Goal: Information Seeking & Learning: Learn about a topic

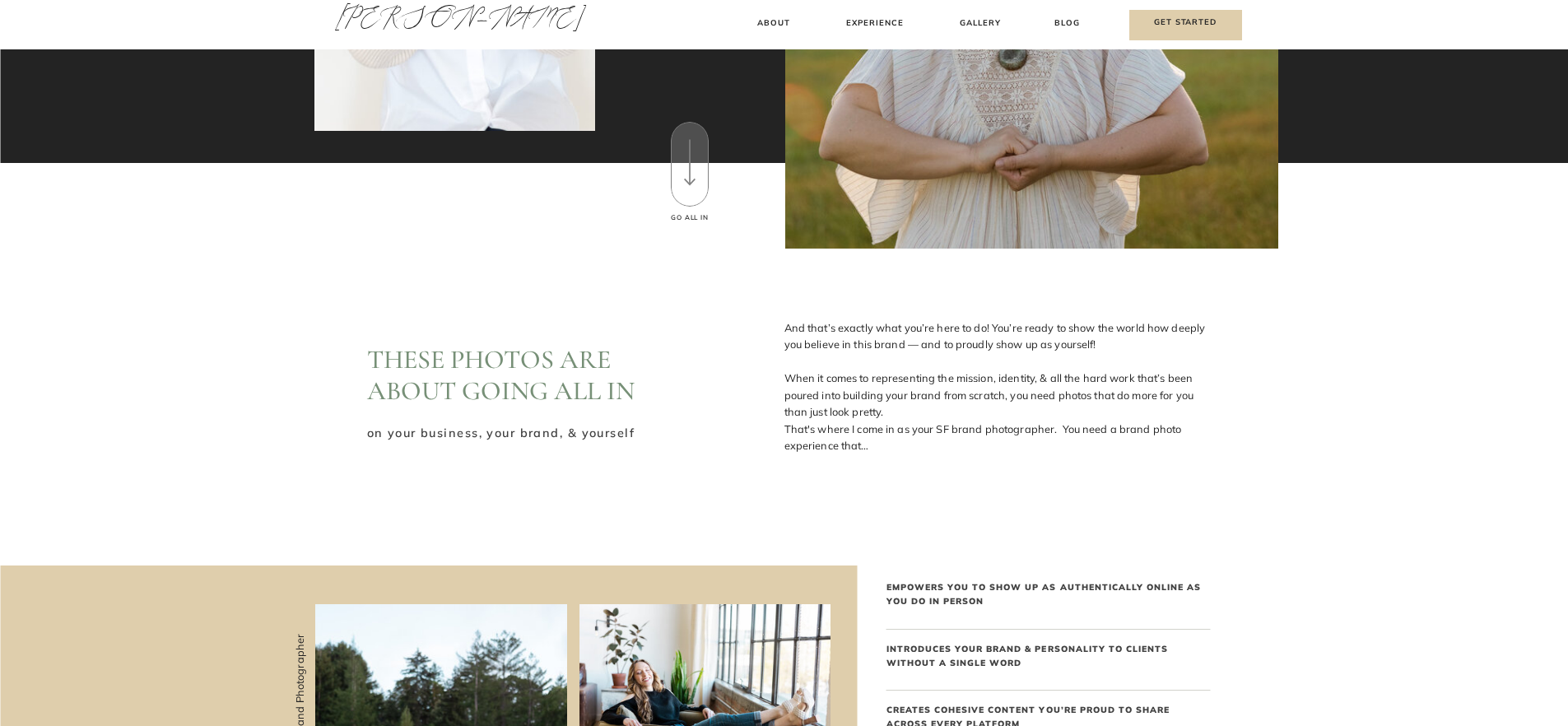
scroll to position [833, 0]
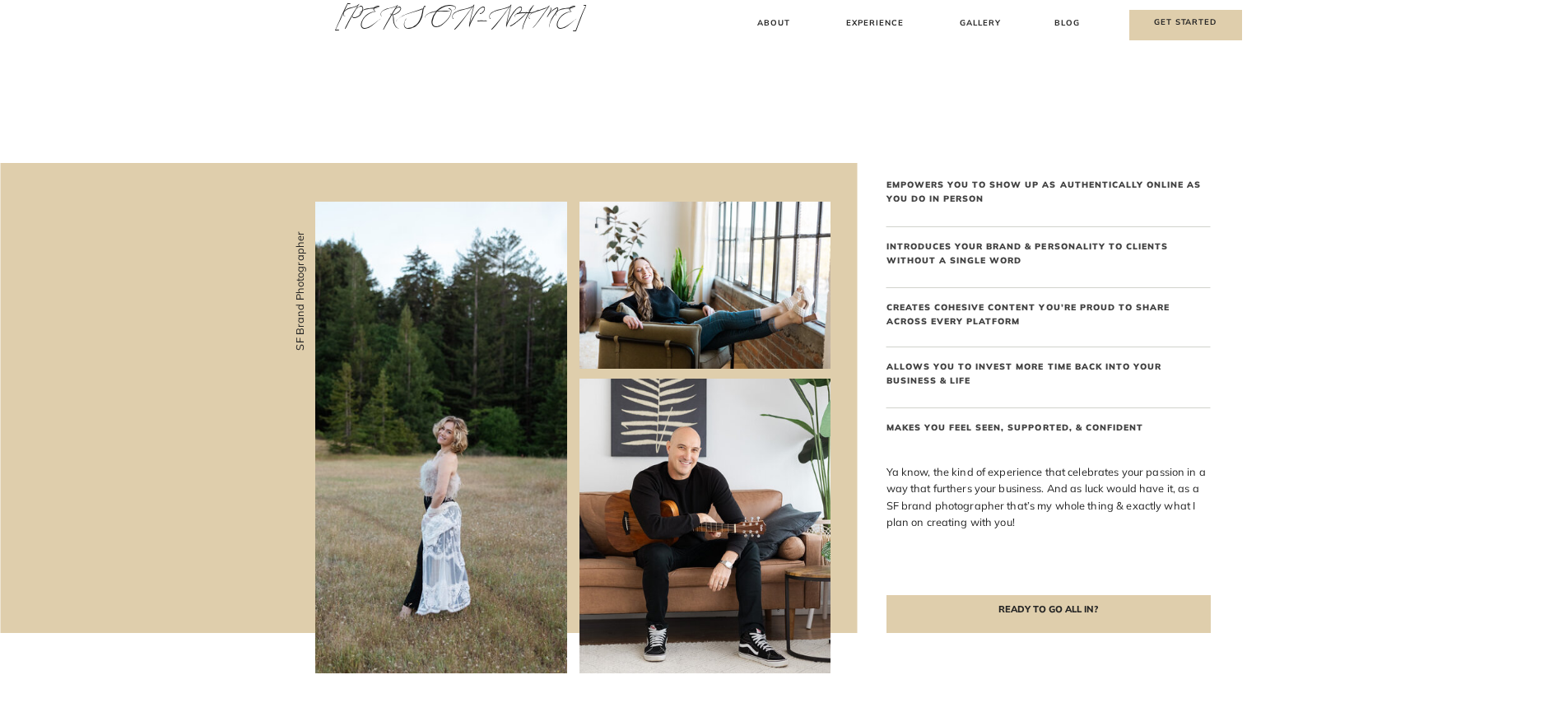
click at [773, 324] on div at bounding box center [705, 285] width 251 height 167
click at [774, 276] on div at bounding box center [705, 285] width 251 height 167
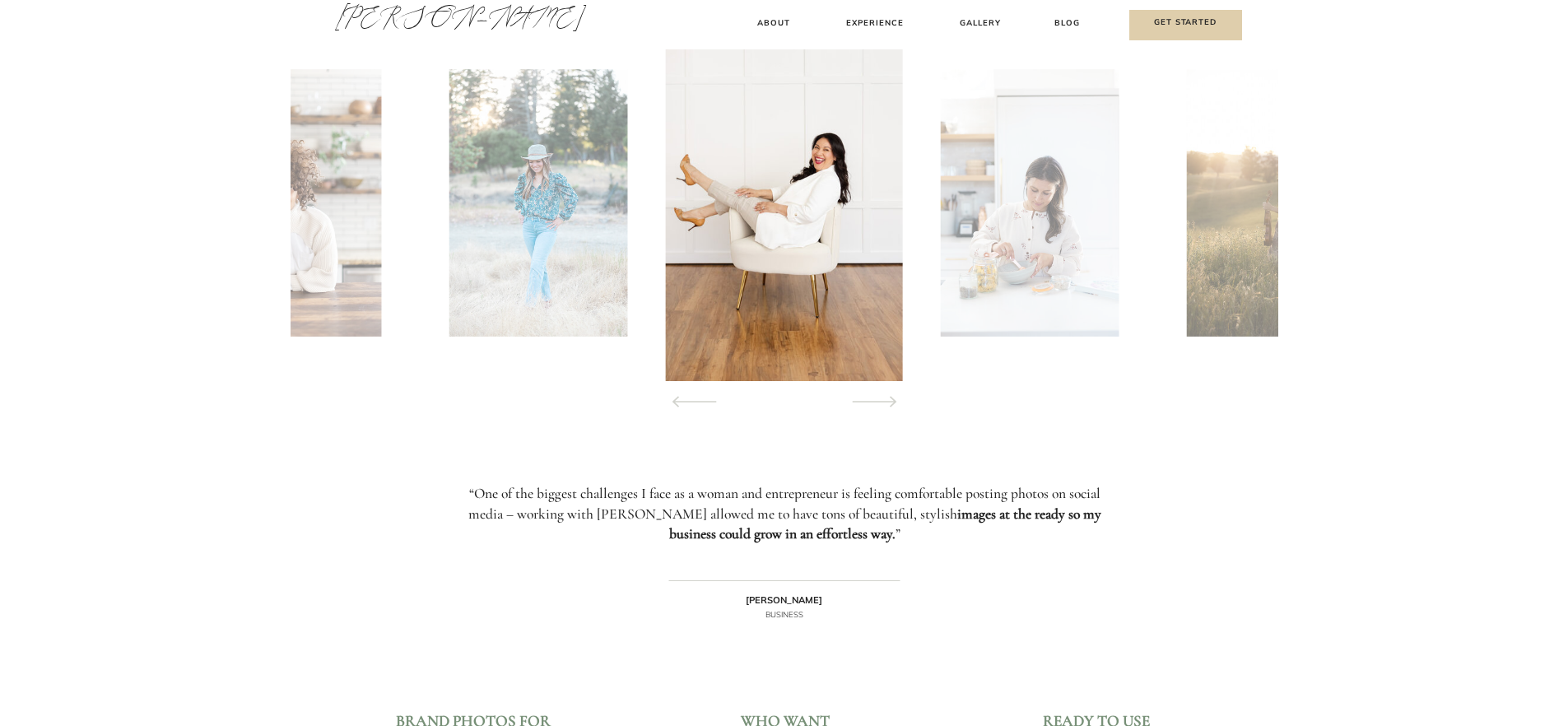
click at [998, 18] on h3 "Gallery" at bounding box center [980, 25] width 55 height 18
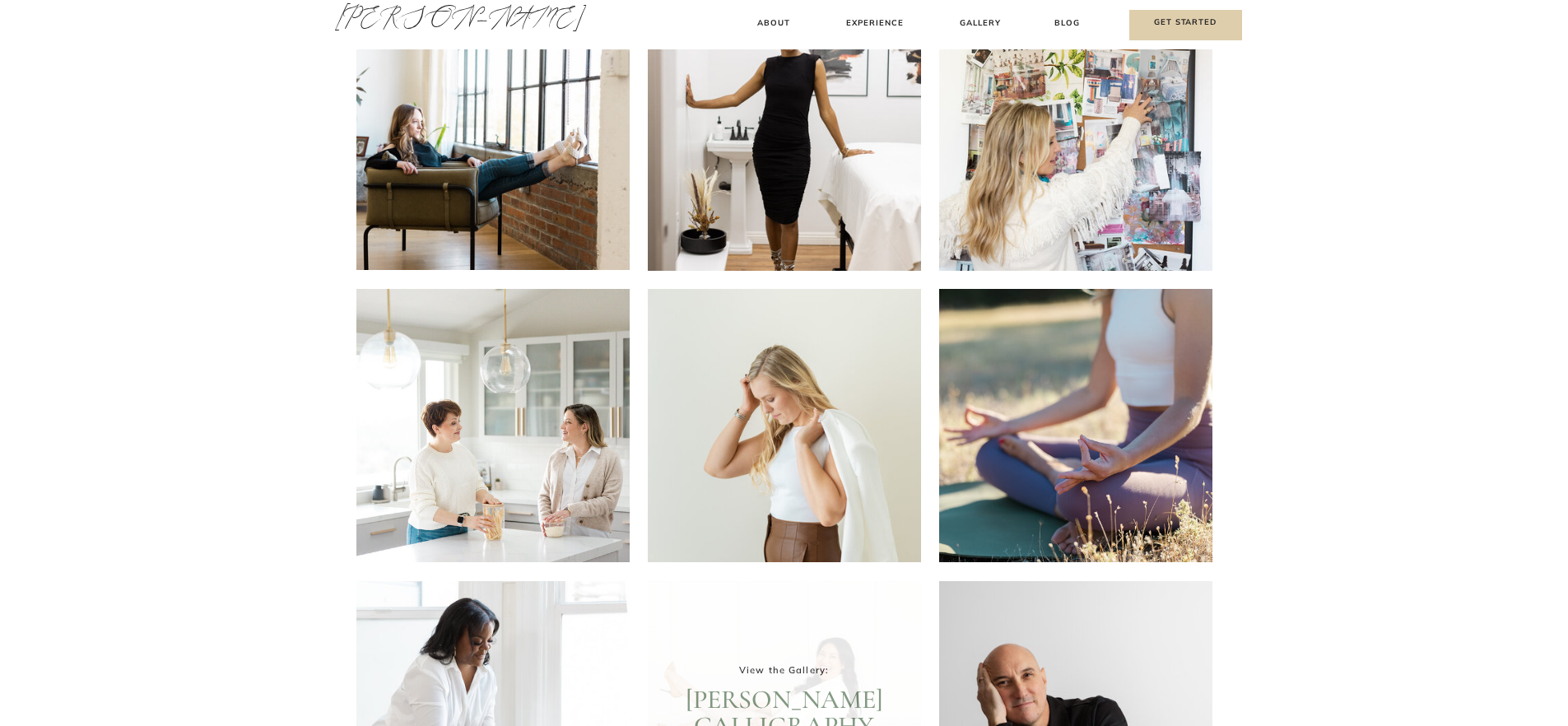
scroll to position [474, 0]
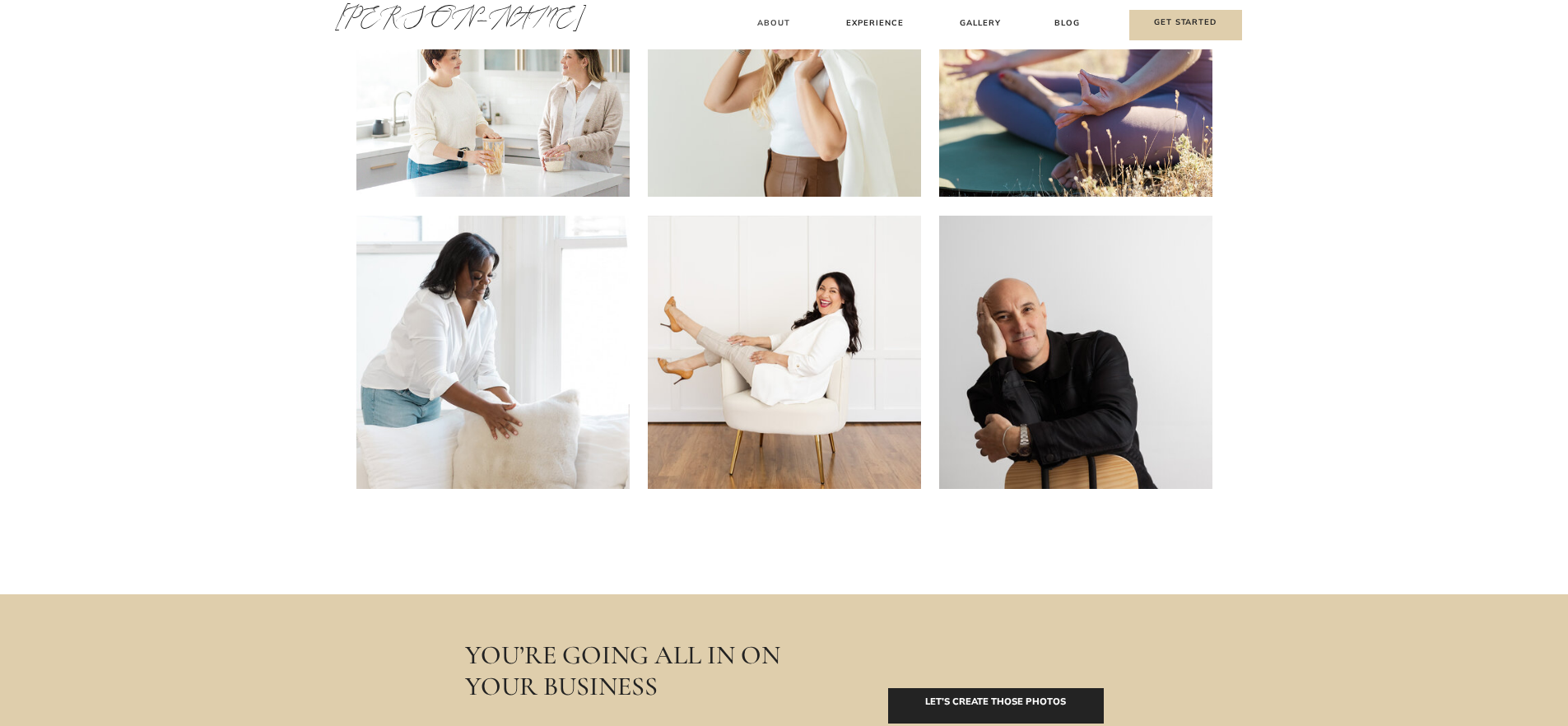
click at [770, 25] on h3 "About" at bounding box center [774, 25] width 48 height 18
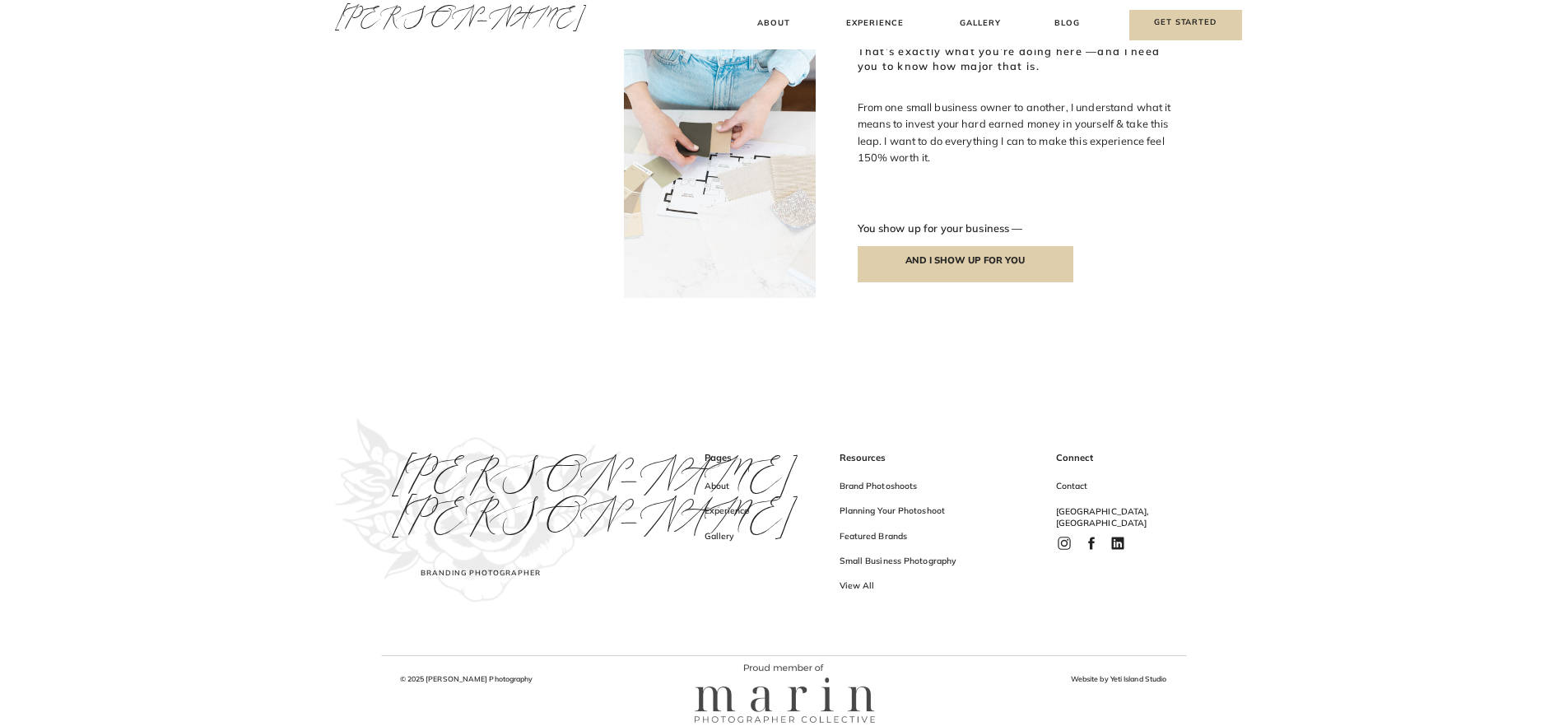
scroll to position [1899, 0]
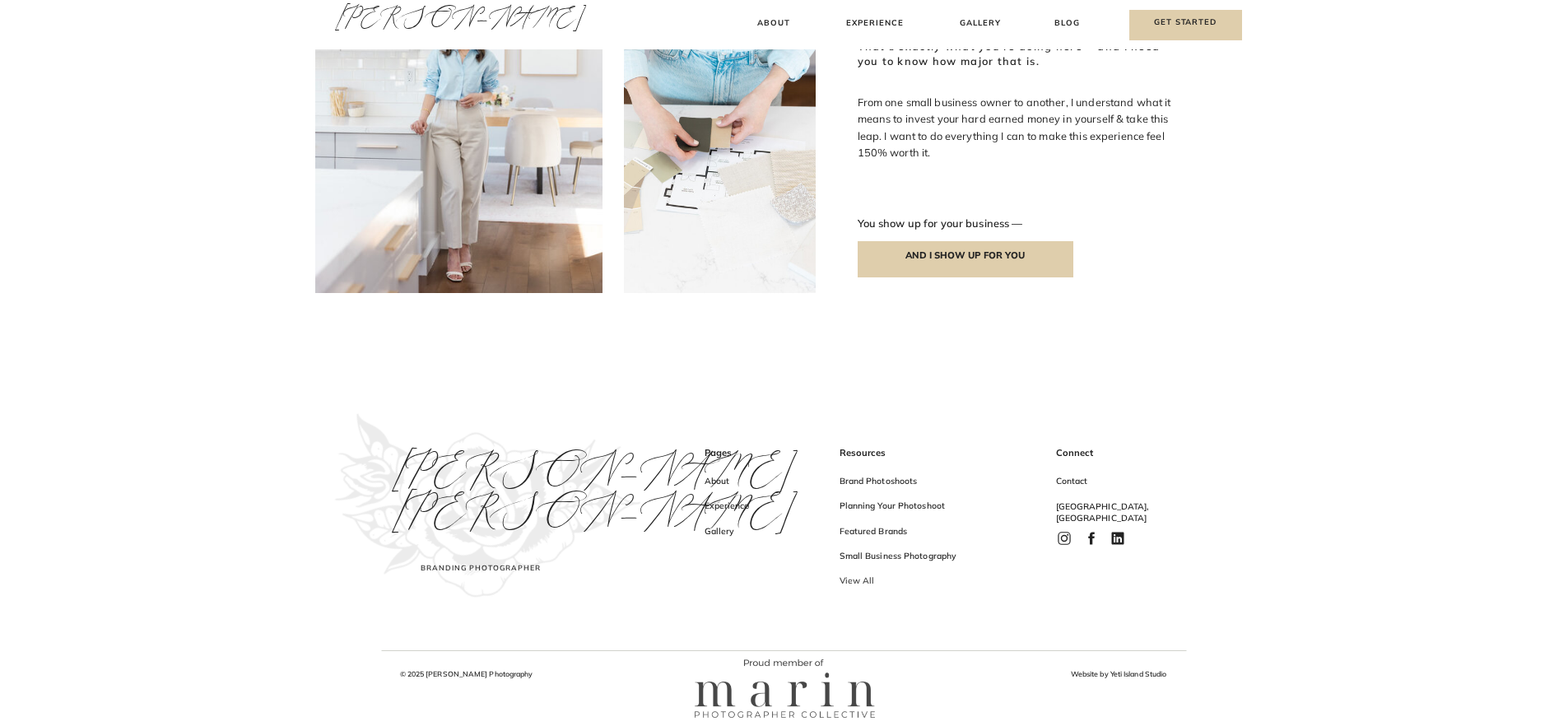
click at [871, 586] on h3 "View All" at bounding box center [919, 584] width 161 height 18
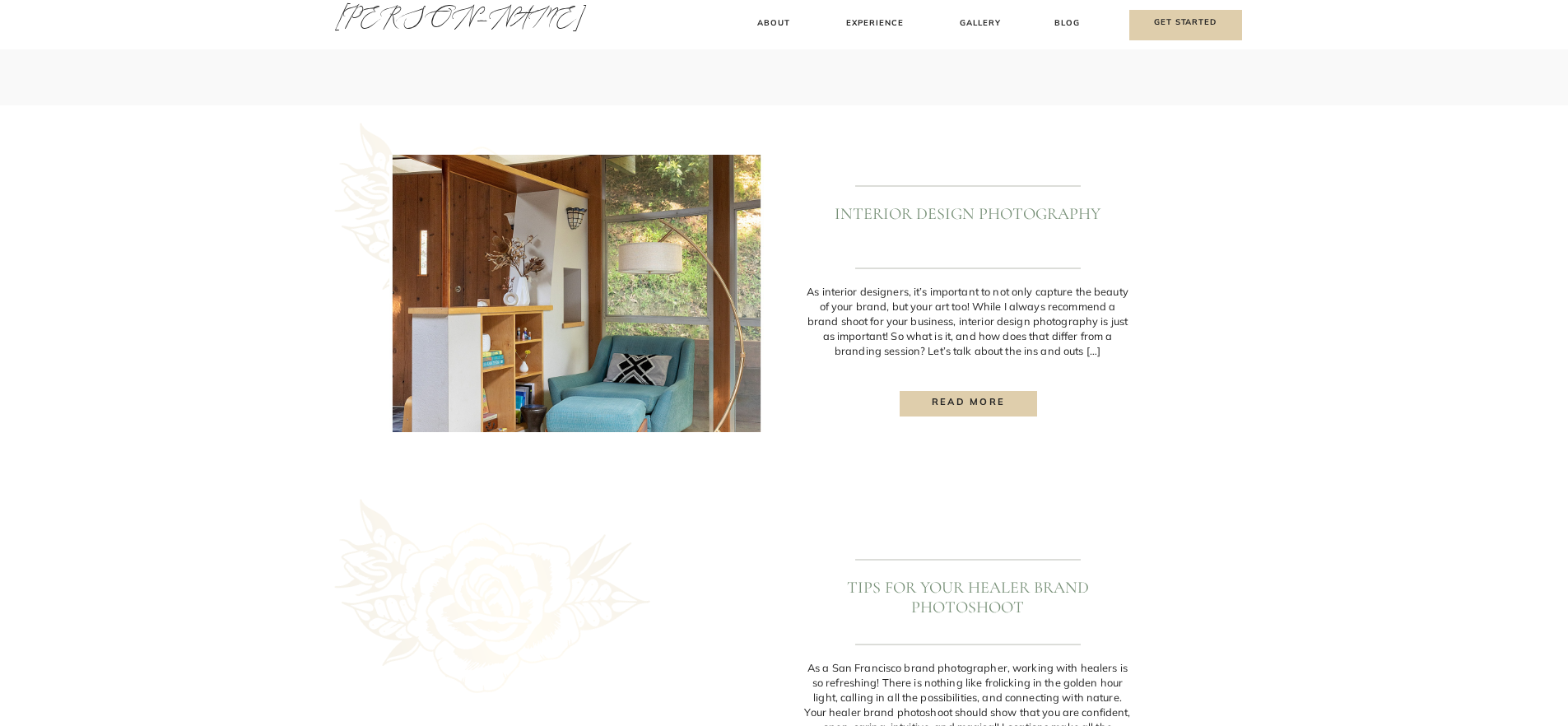
scroll to position [1639, 0]
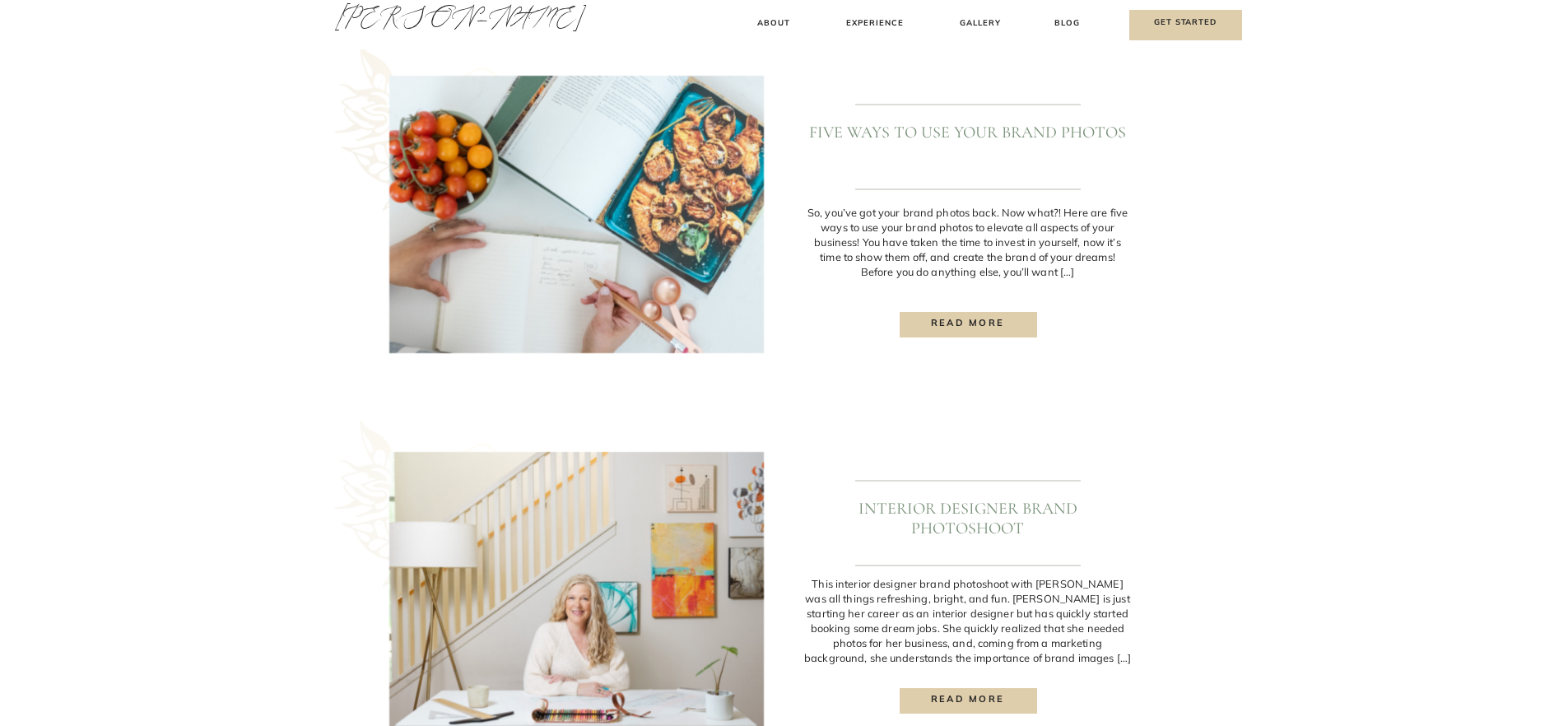
click at [770, 20] on h3 "About" at bounding box center [774, 25] width 48 height 18
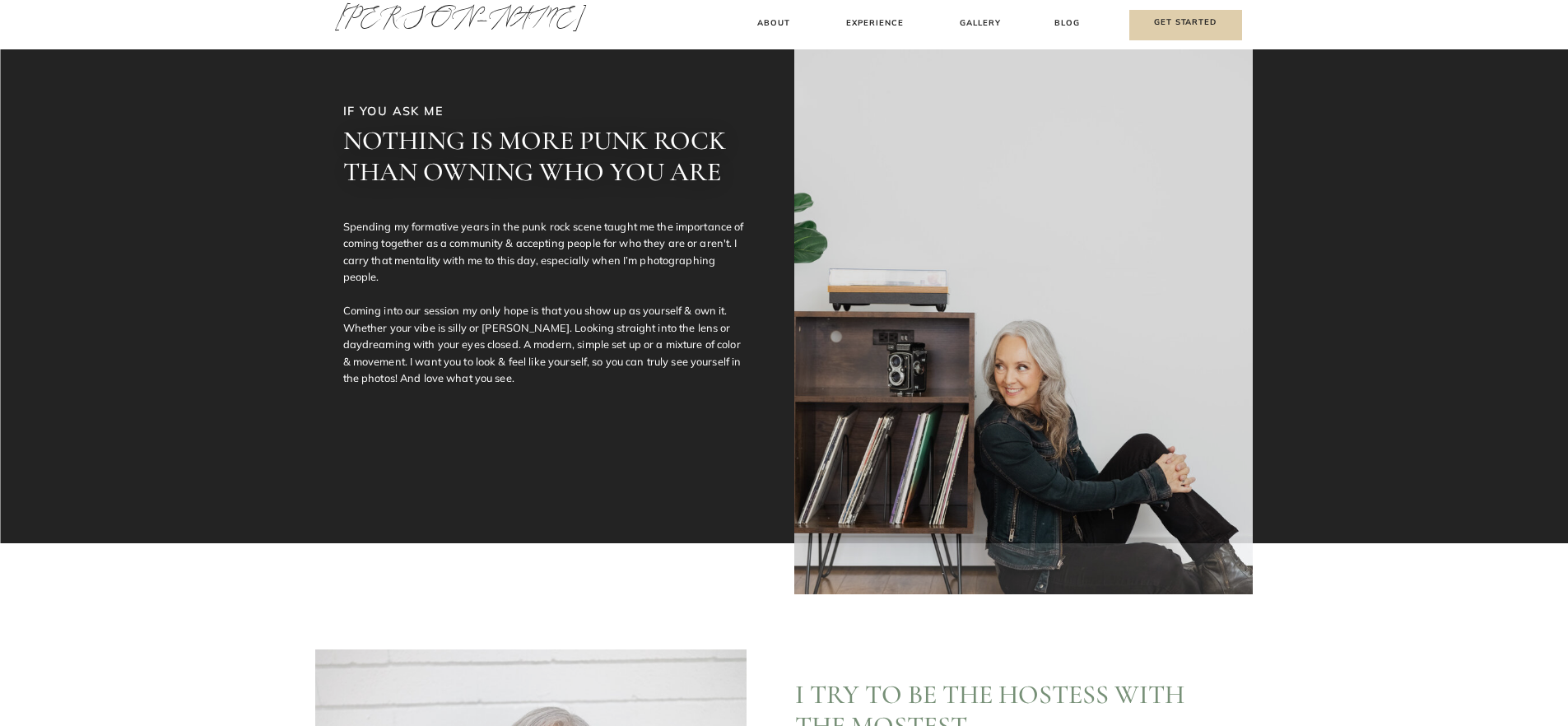
click at [863, 24] on h3 "Experience" at bounding box center [875, 25] width 73 height 18
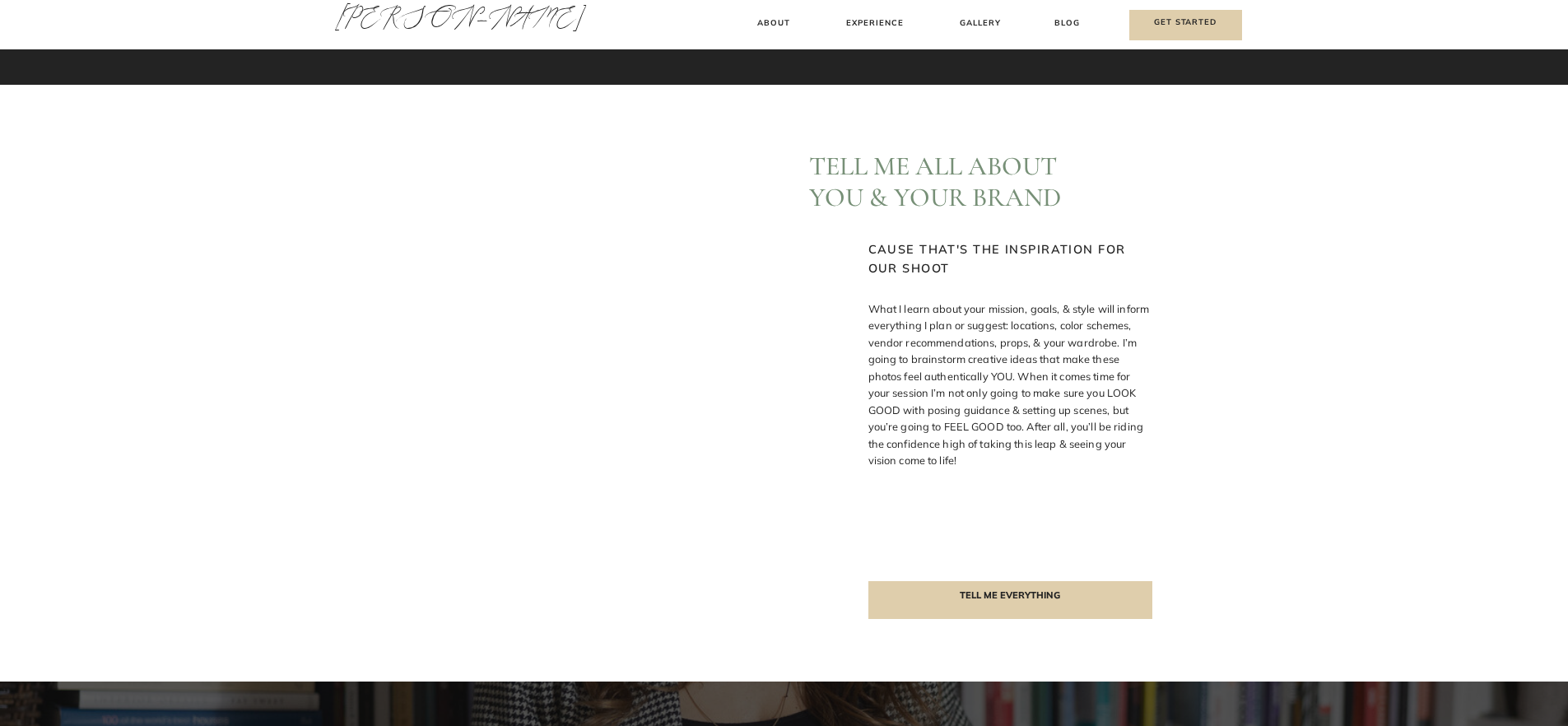
scroll to position [453, 0]
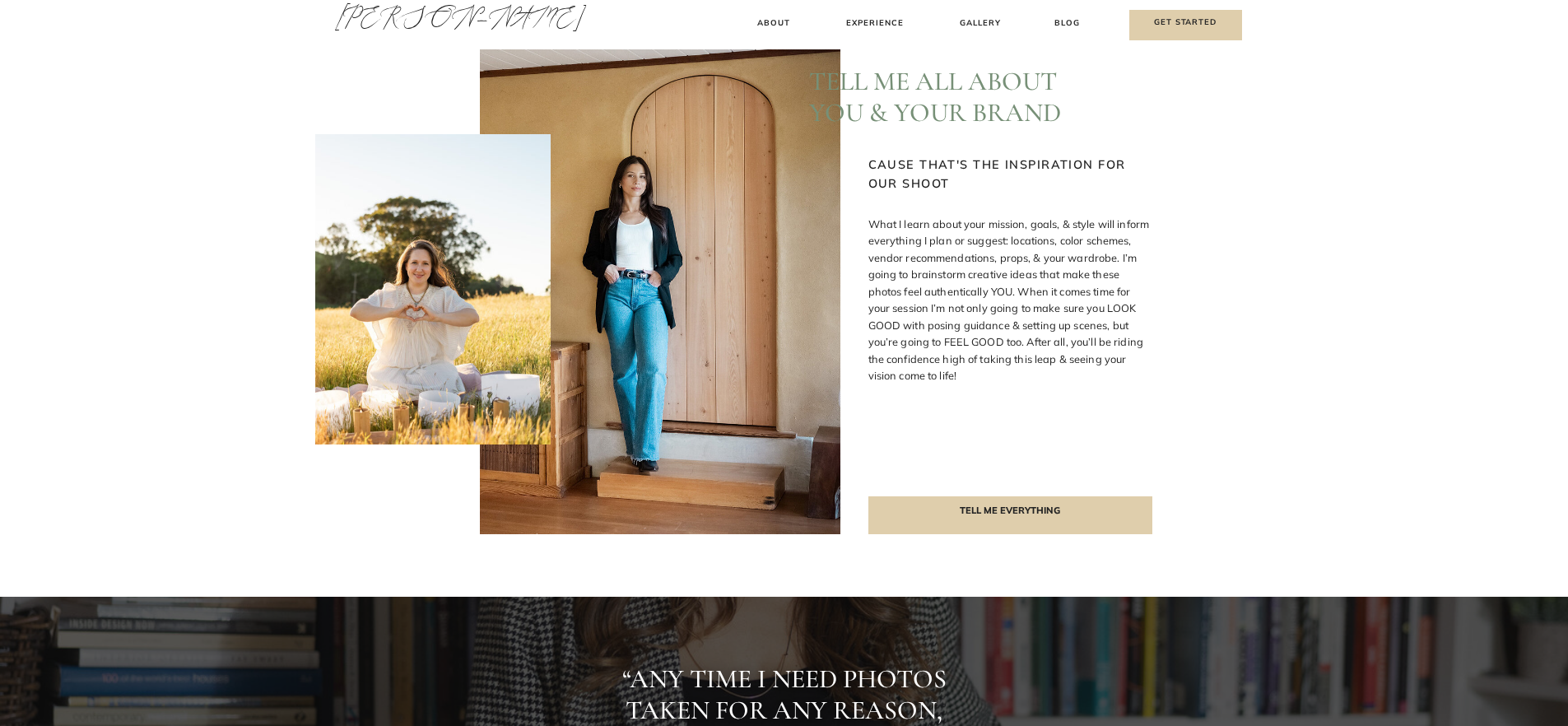
click at [989, 376] on p "What I learn about your mission, goals, & style will inform everything I plan o…" at bounding box center [1009, 343] width 283 height 255
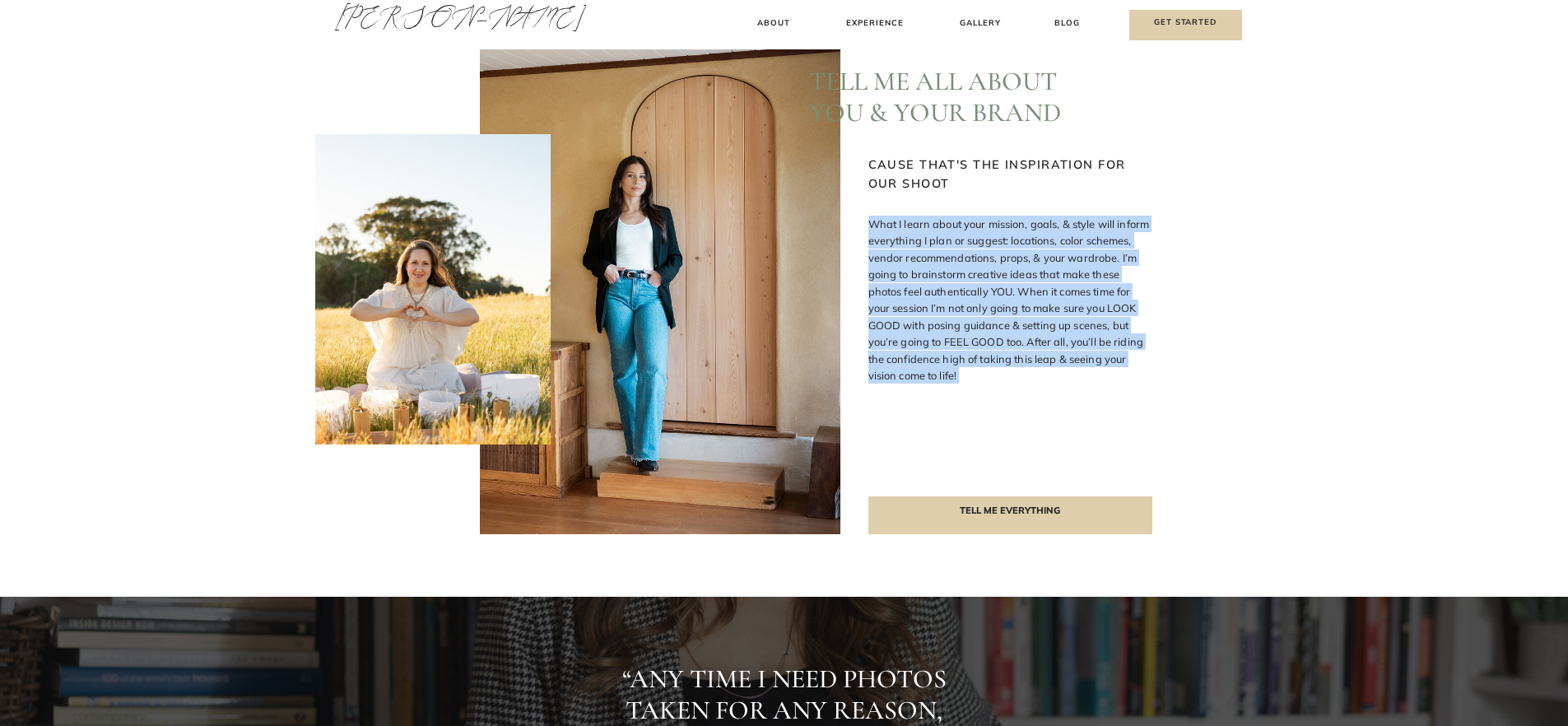
click at [989, 376] on p "What I learn about your mission, goals, & style will inform everything I plan o…" at bounding box center [1009, 343] width 283 height 255
click at [1023, 338] on p "What I learn about your mission, goals, & style will inform everything I plan o…" at bounding box center [1009, 343] width 283 height 255
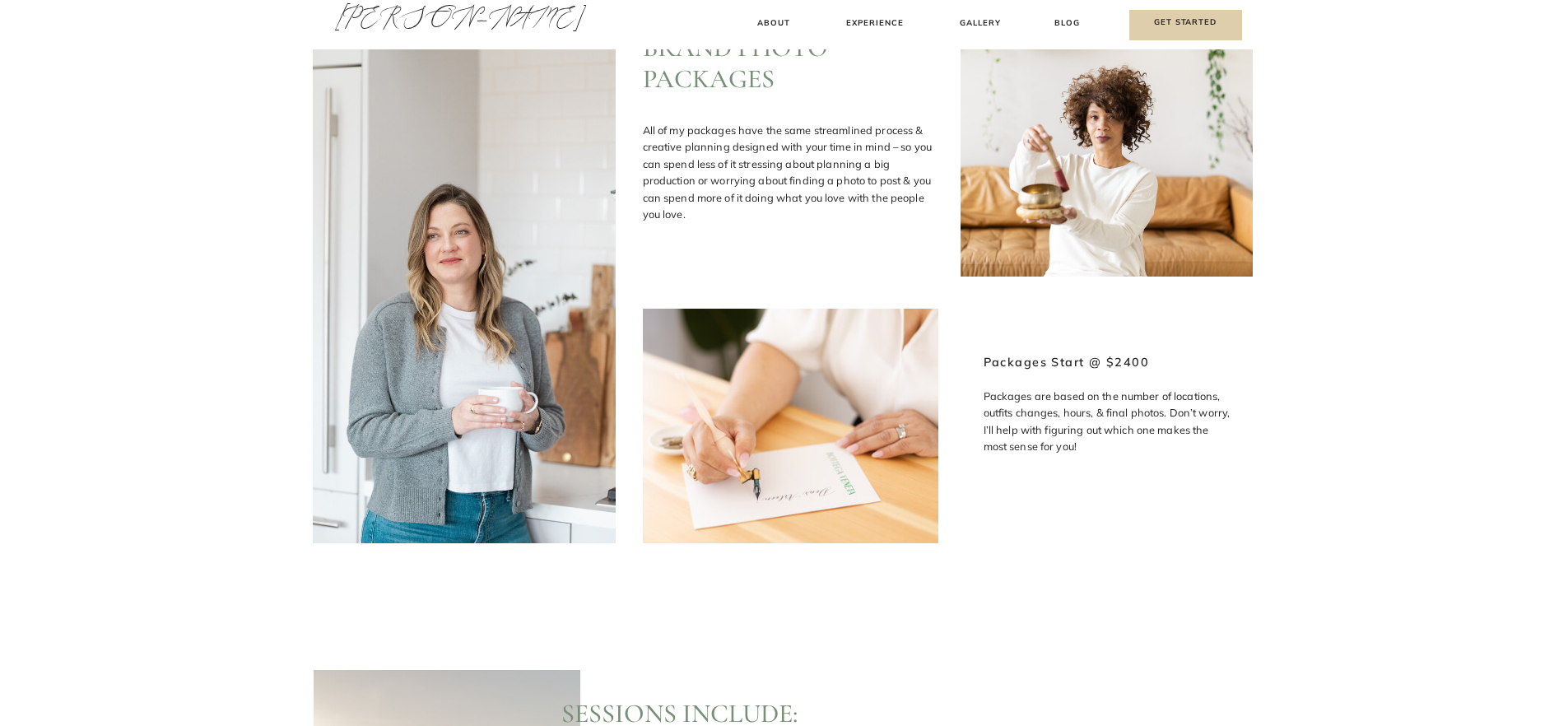
scroll to position [1858, 0]
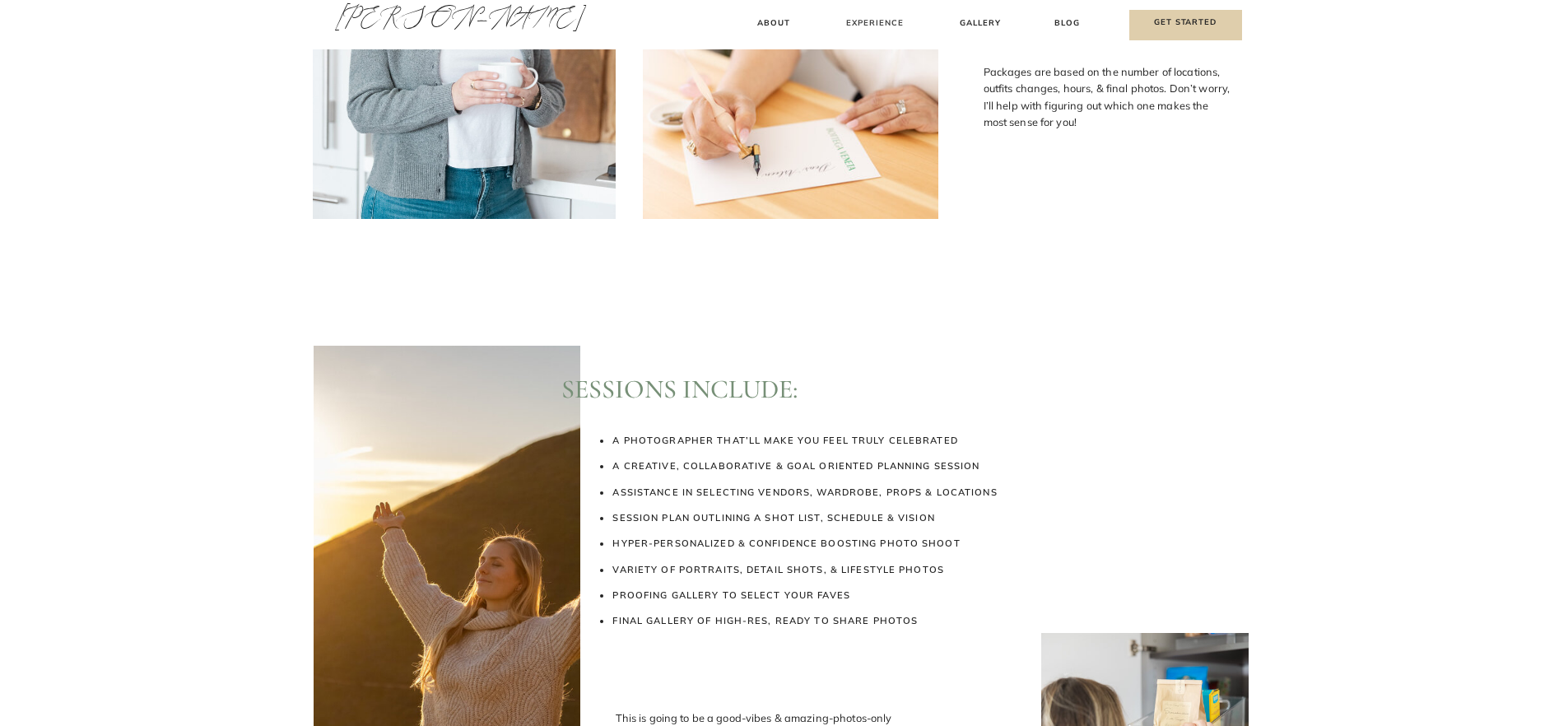
click at [853, 19] on h3 "Experience" at bounding box center [875, 25] width 73 height 18
click at [884, 18] on h3 "Experience" at bounding box center [875, 25] width 73 height 18
click at [884, 28] on h3 "Experience" at bounding box center [875, 25] width 73 height 18
click at [902, 20] on h3 "Experience" at bounding box center [875, 25] width 73 height 18
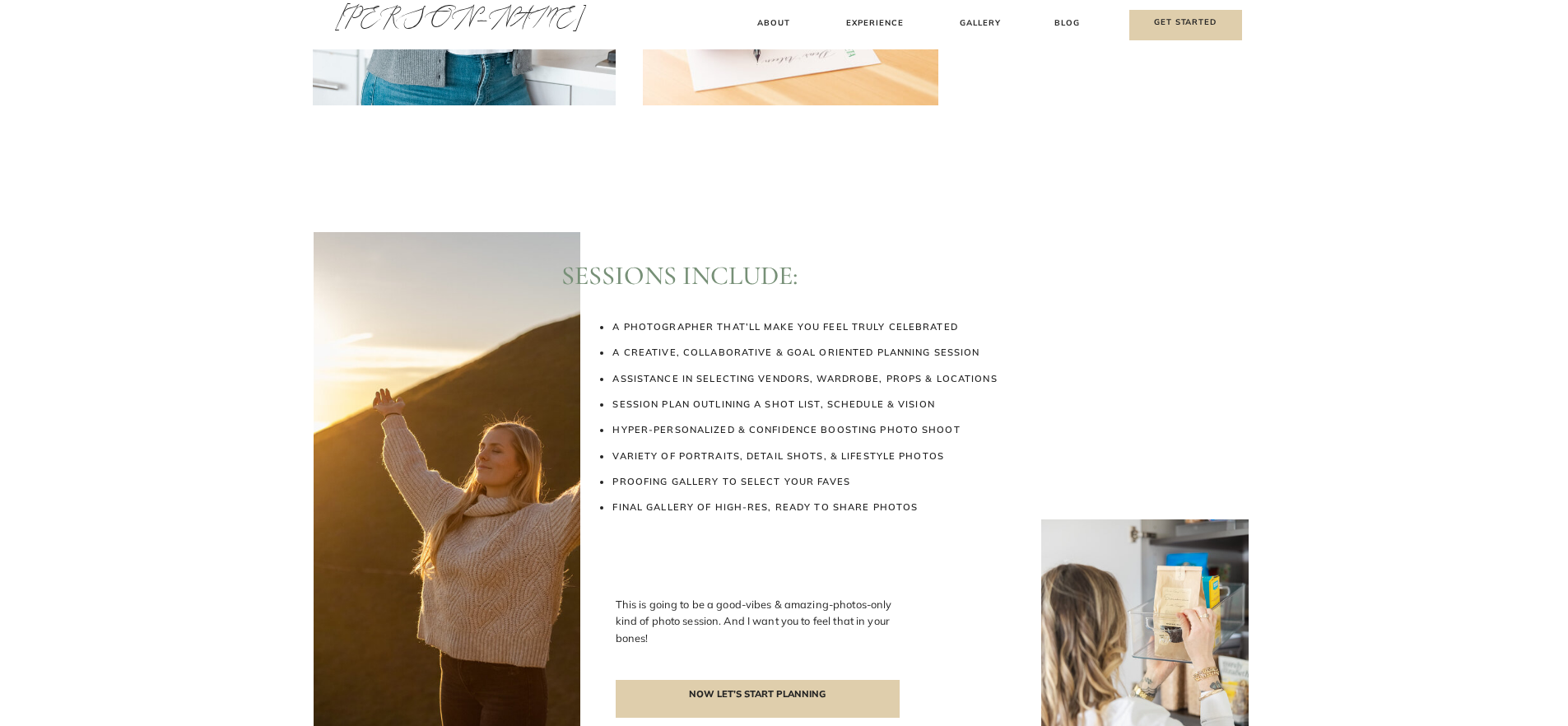
scroll to position [1198, 0]
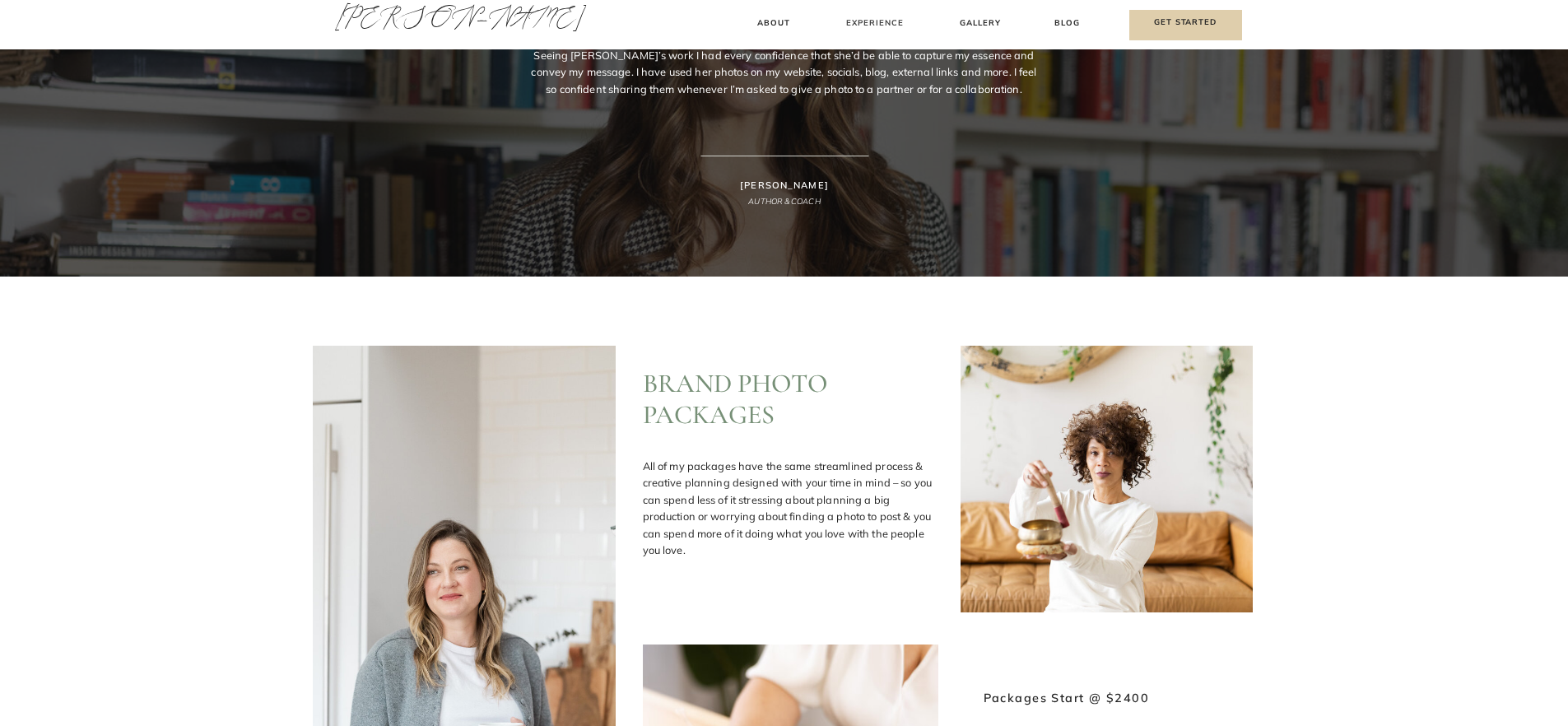
click at [886, 20] on h3 "Experience" at bounding box center [875, 25] width 73 height 18
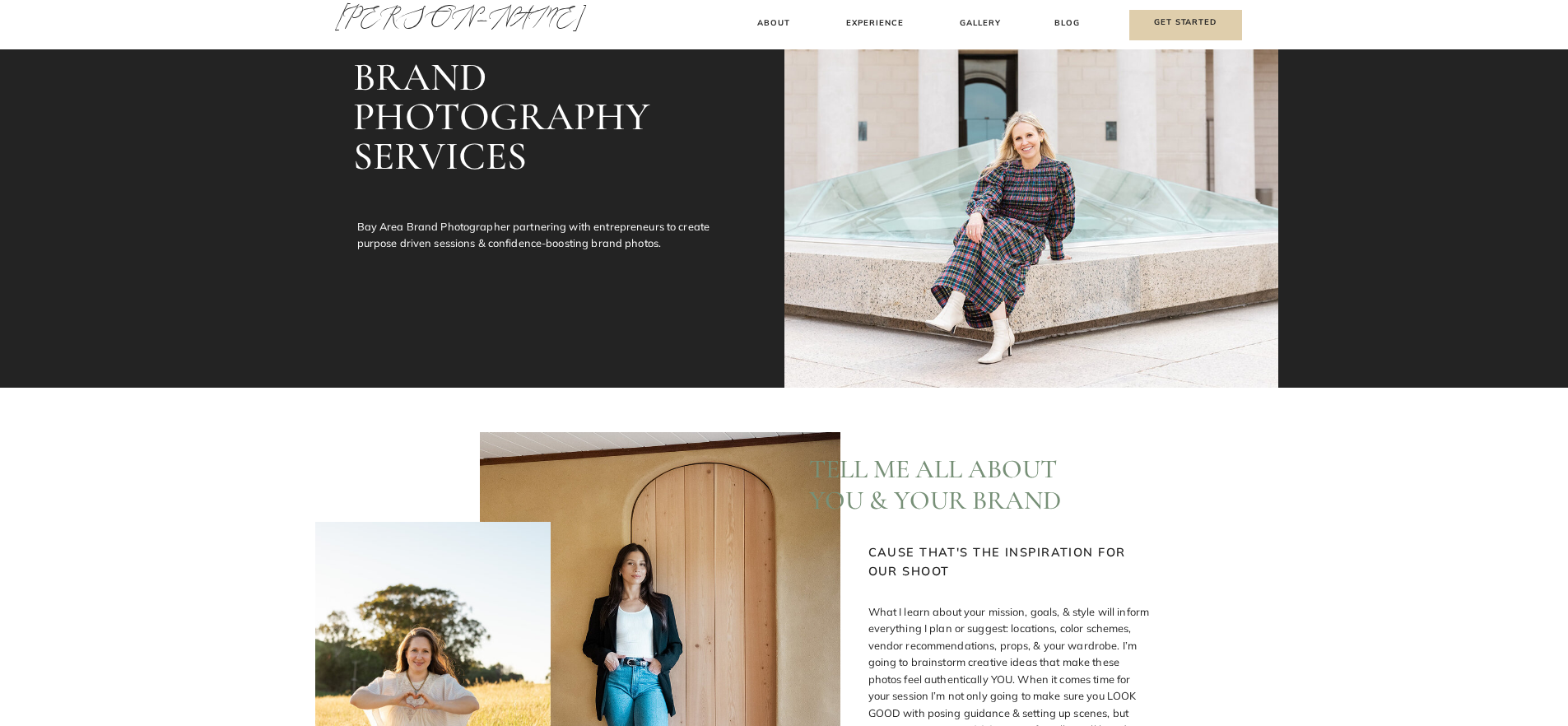
scroll to position [0, 0]
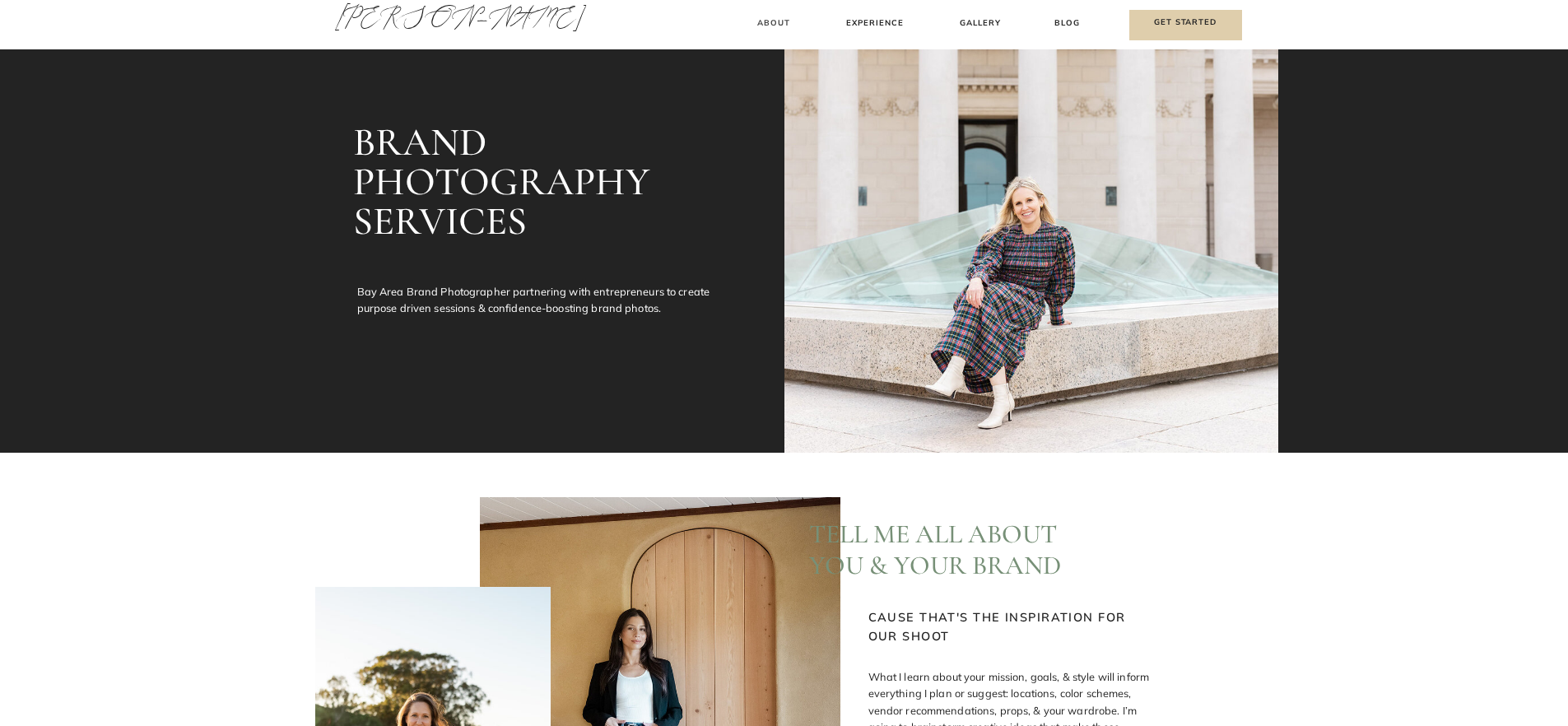
click at [755, 28] on h3 "About" at bounding box center [774, 25] width 48 height 18
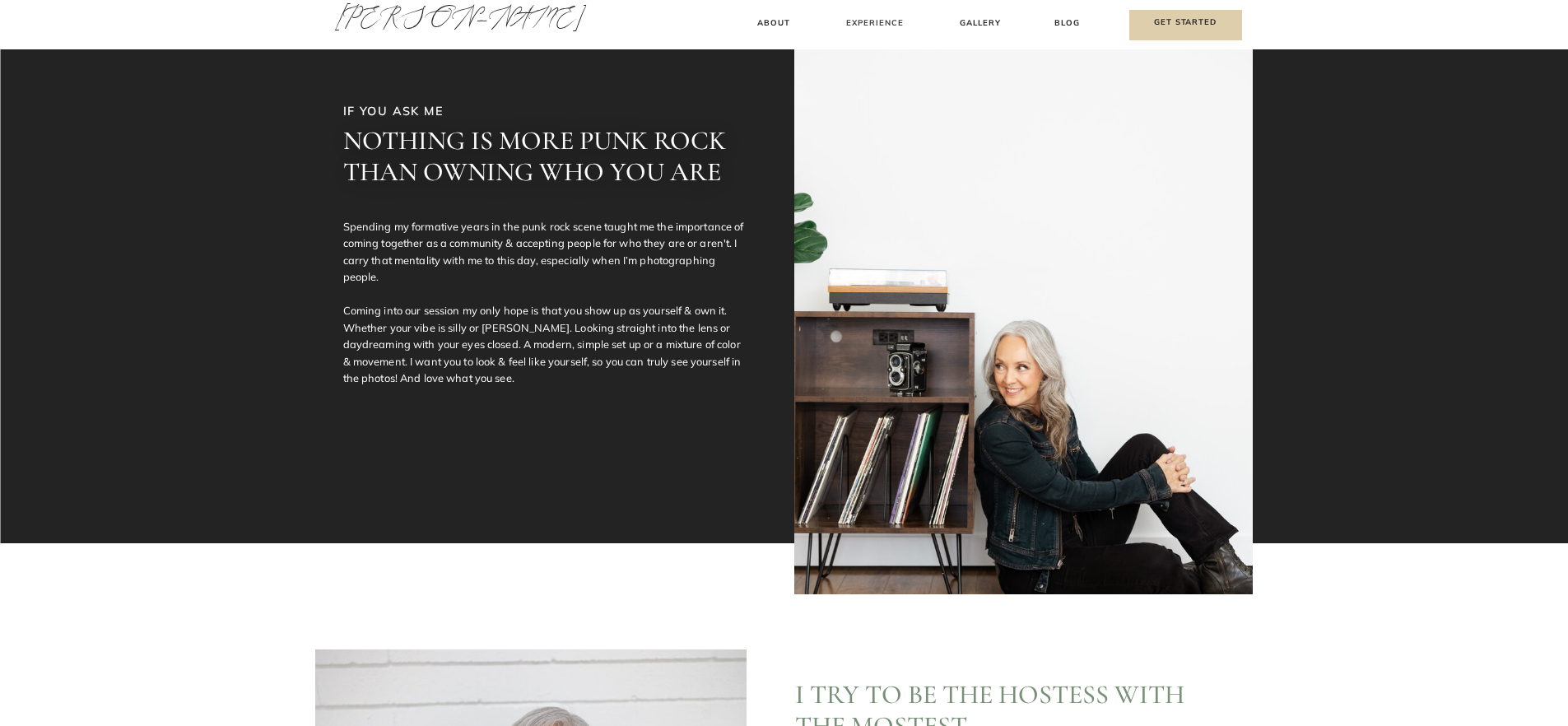
click at [874, 19] on h3 "Experience" at bounding box center [875, 25] width 73 height 18
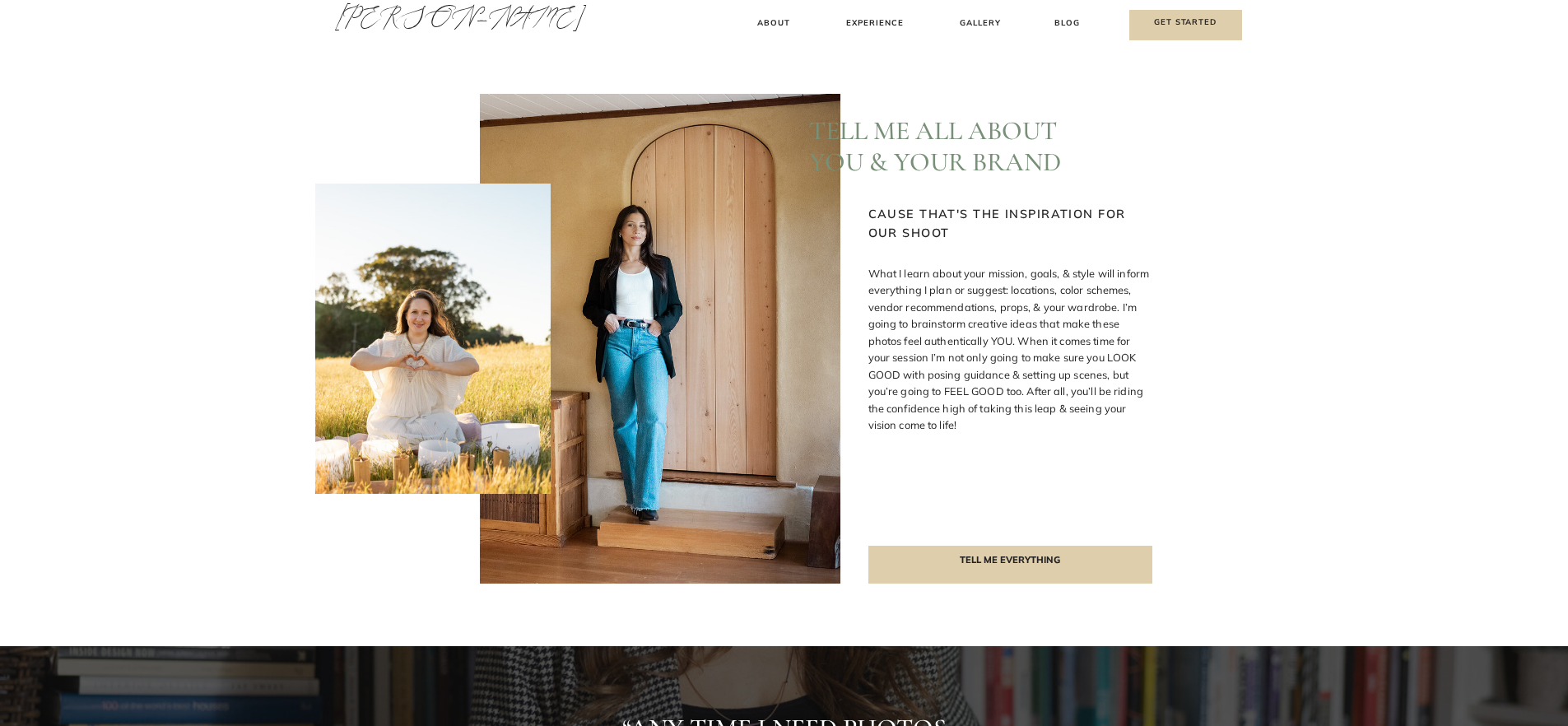
scroll to position [409, 0]
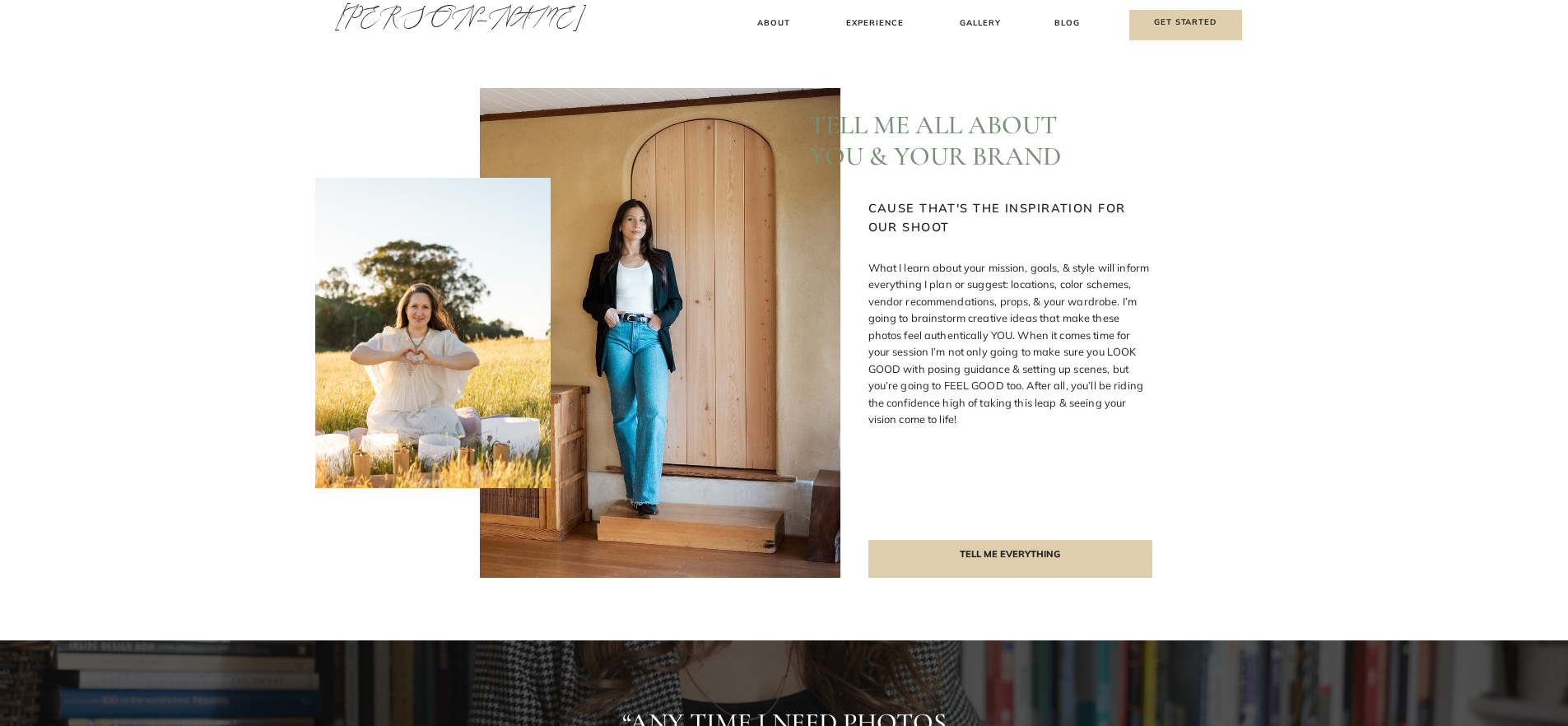
click at [1079, 421] on p "What I learn about your mission, goals, & style will inform everything I plan o…" at bounding box center [1009, 387] width 283 height 255
